Goal: Information Seeking & Learning: Learn about a topic

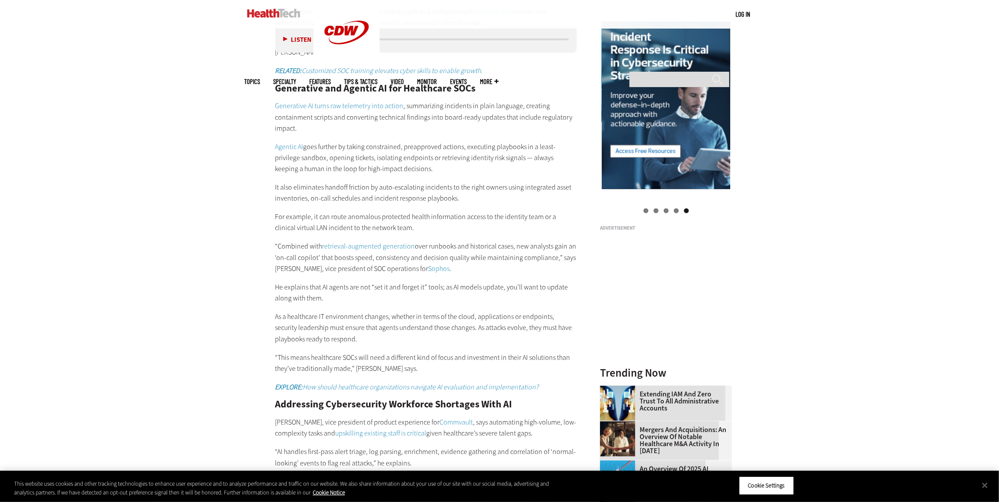
scroll to position [997, 0]
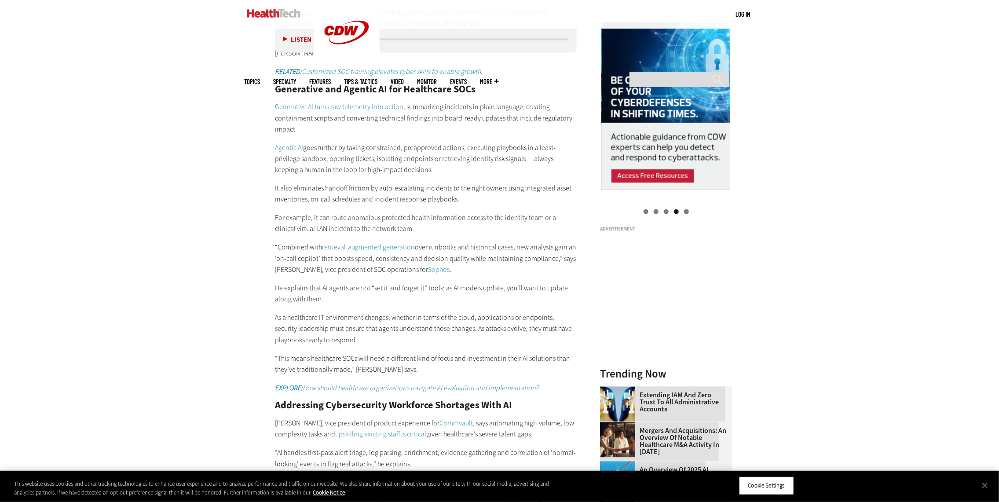
click at [428, 265] on link "Sophos" at bounding box center [439, 269] width 22 height 9
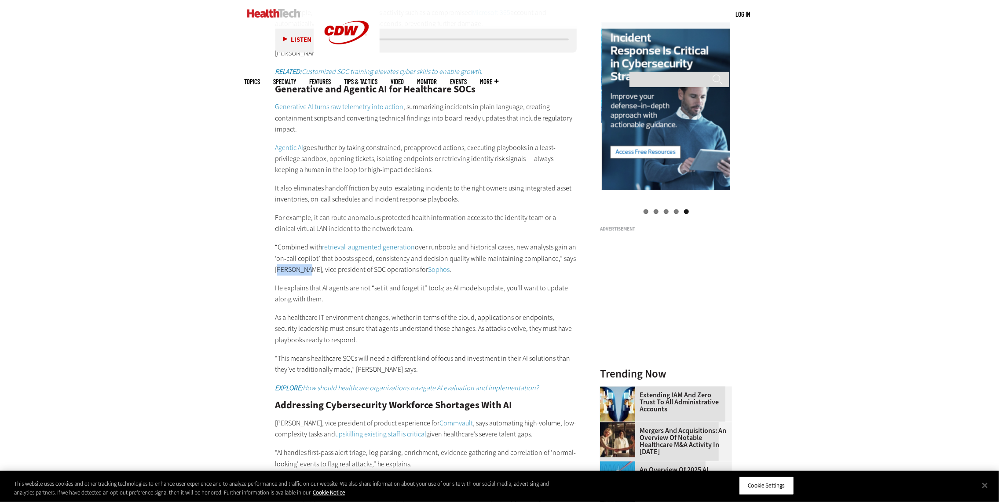
drag, startPoint x: 277, startPoint y: 256, endPoint x: 305, endPoint y: 258, distance: 28.6
click at [305, 258] on p "“Combined with retrieval-augmented generation over runbooks and historical case…" at bounding box center [426, 259] width 302 height 34
copy p "[PERSON_NAME]"
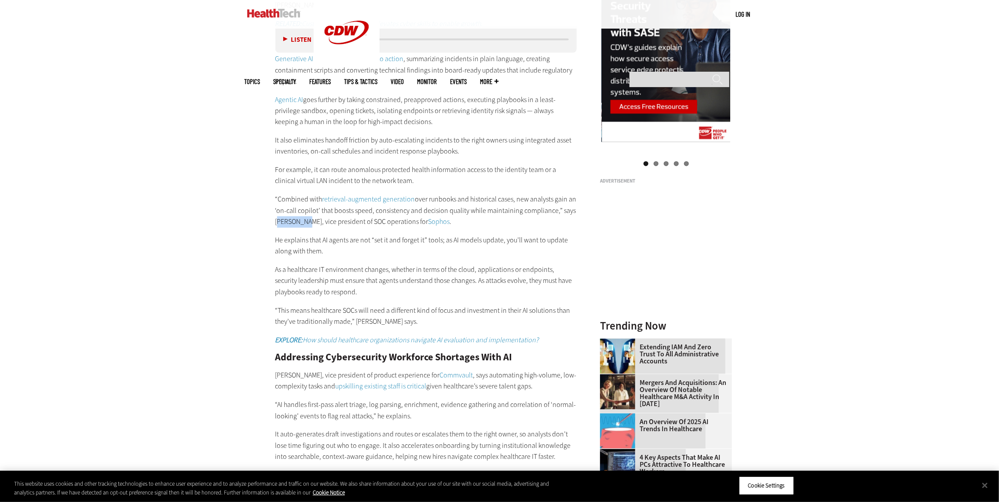
scroll to position [1046, 0]
click at [408, 264] on p "As a healthcare IT environment changes, whether in terms of the cloud, applicat…" at bounding box center [426, 281] width 302 height 34
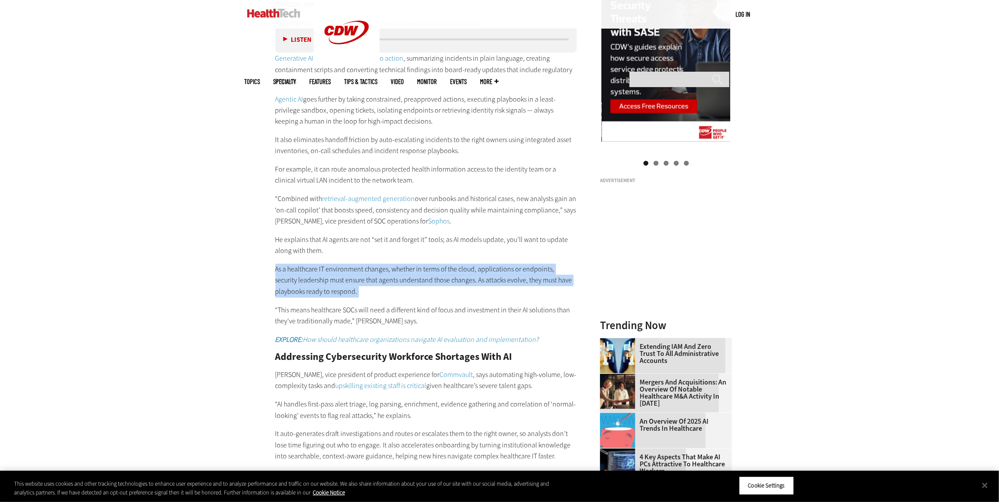
click at [408, 264] on p "As a healthcare IT environment changes, whether in terms of the cloud, applicat…" at bounding box center [426, 281] width 302 height 34
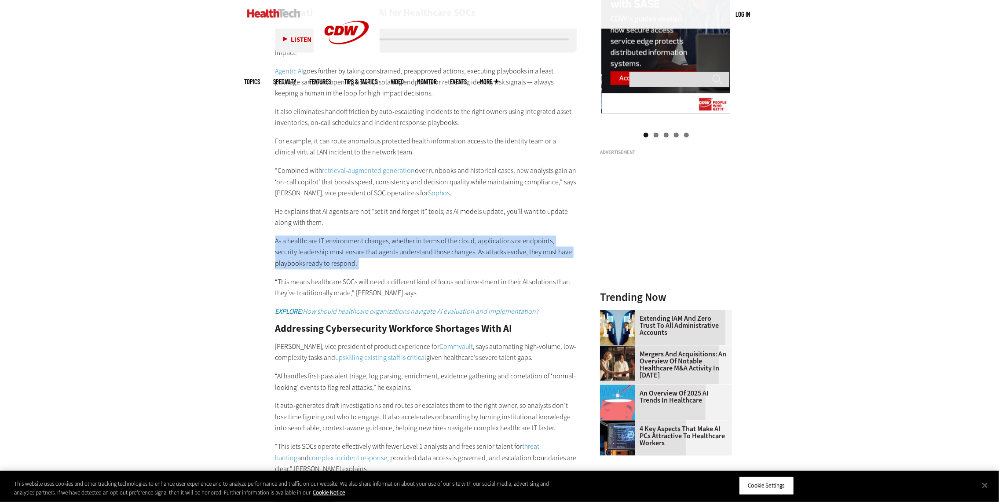
click at [418, 251] on p "As a healthcare IT environment changes, whether in terms of the cloud, applicat…" at bounding box center [426, 253] width 302 height 34
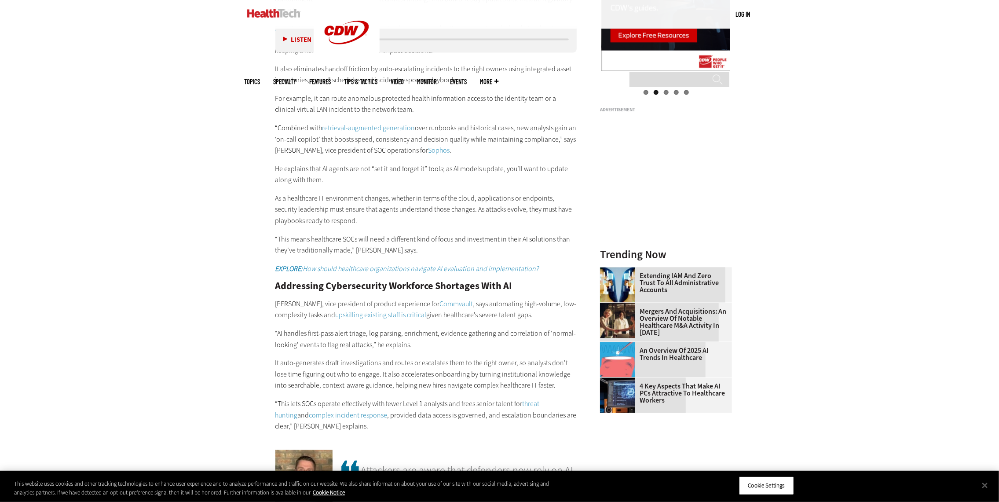
scroll to position [1115, 0]
click at [420, 235] on p "“This means healthcare SOCs will need a different kind of focus and investment …" at bounding box center [426, 246] width 302 height 22
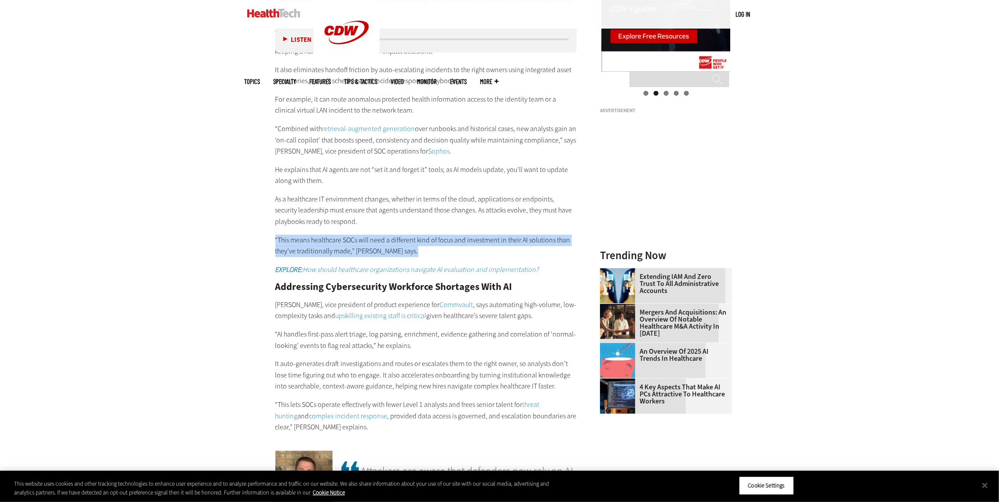
click at [420, 235] on p "“This means healthcare SOCs will need a different kind of focus and investment …" at bounding box center [426, 246] width 302 height 22
click at [426, 235] on p "“This means healthcare SOCs will need a different kind of focus and investment …" at bounding box center [426, 246] width 302 height 22
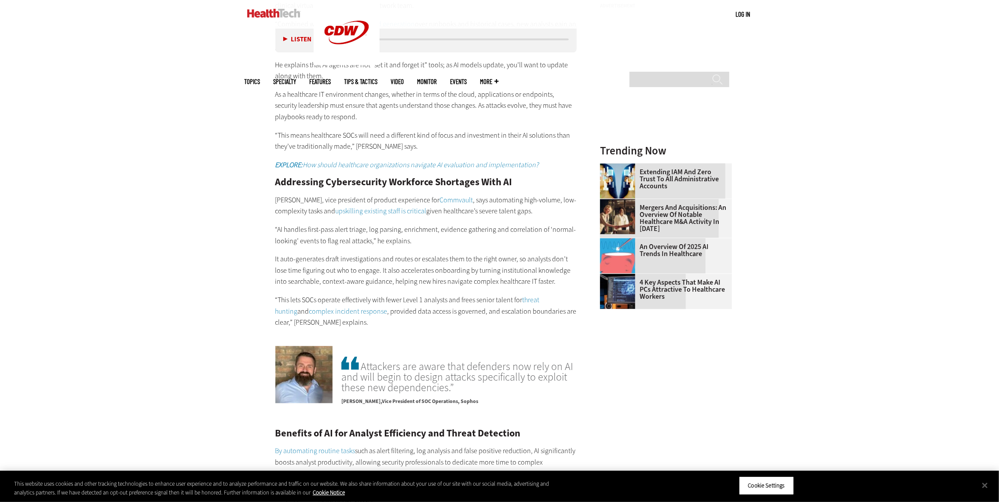
scroll to position [1221, 0]
click at [424, 223] on p "“AI handles first-pass alert triage, log parsing, enrichment, evidence gatherin…" at bounding box center [426, 234] width 302 height 22
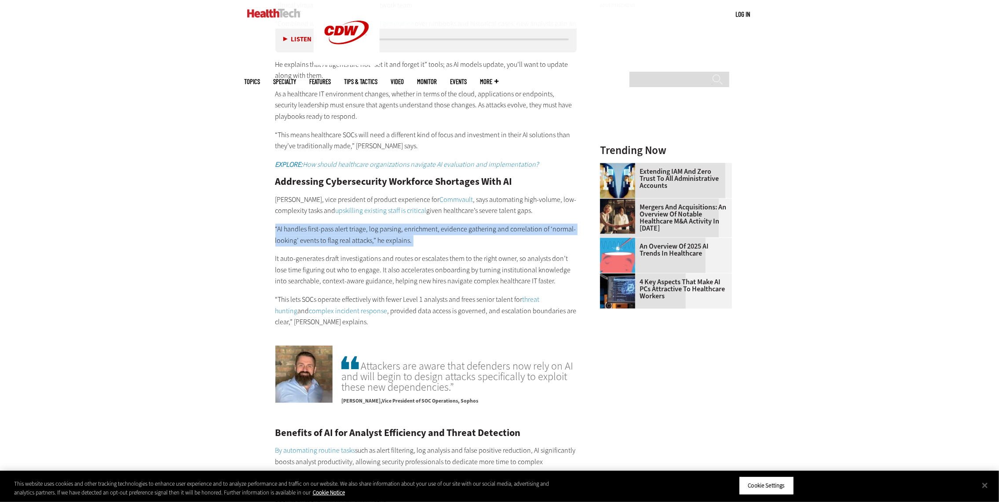
click at [424, 223] on p "“AI handles first-pass alert triage, log parsing, enrichment, evidence gatherin…" at bounding box center [426, 234] width 302 height 22
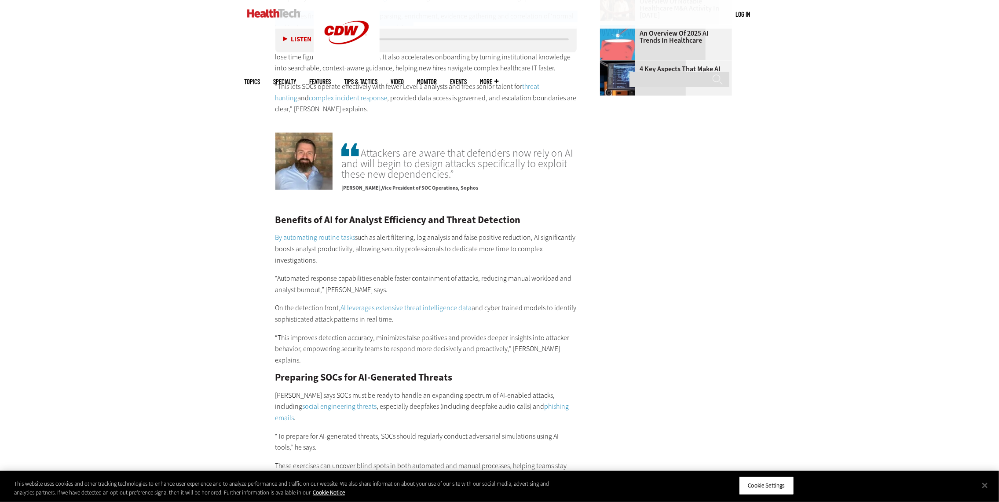
scroll to position [1579, 0]
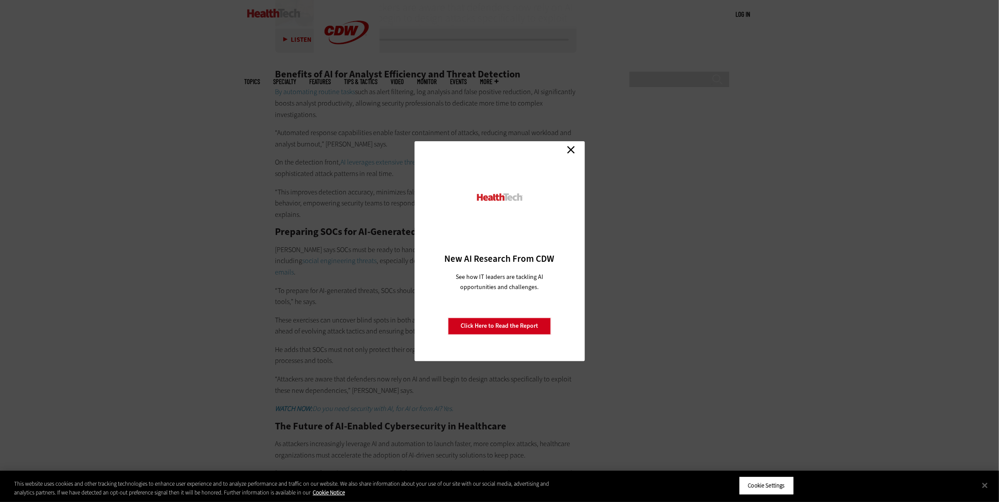
click at [570, 150] on link "Close" at bounding box center [570, 149] width 13 height 13
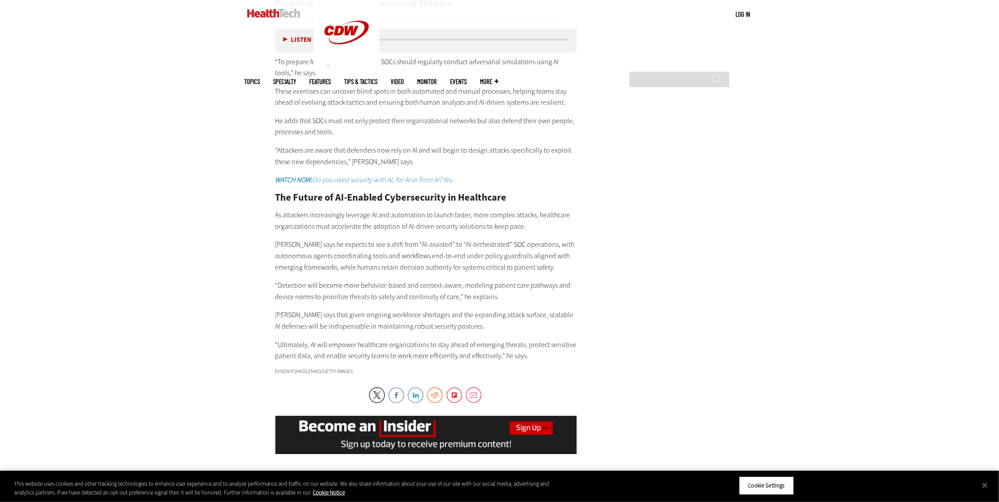
scroll to position [1822, 0]
